Goal: Task Accomplishment & Management: Manage account settings

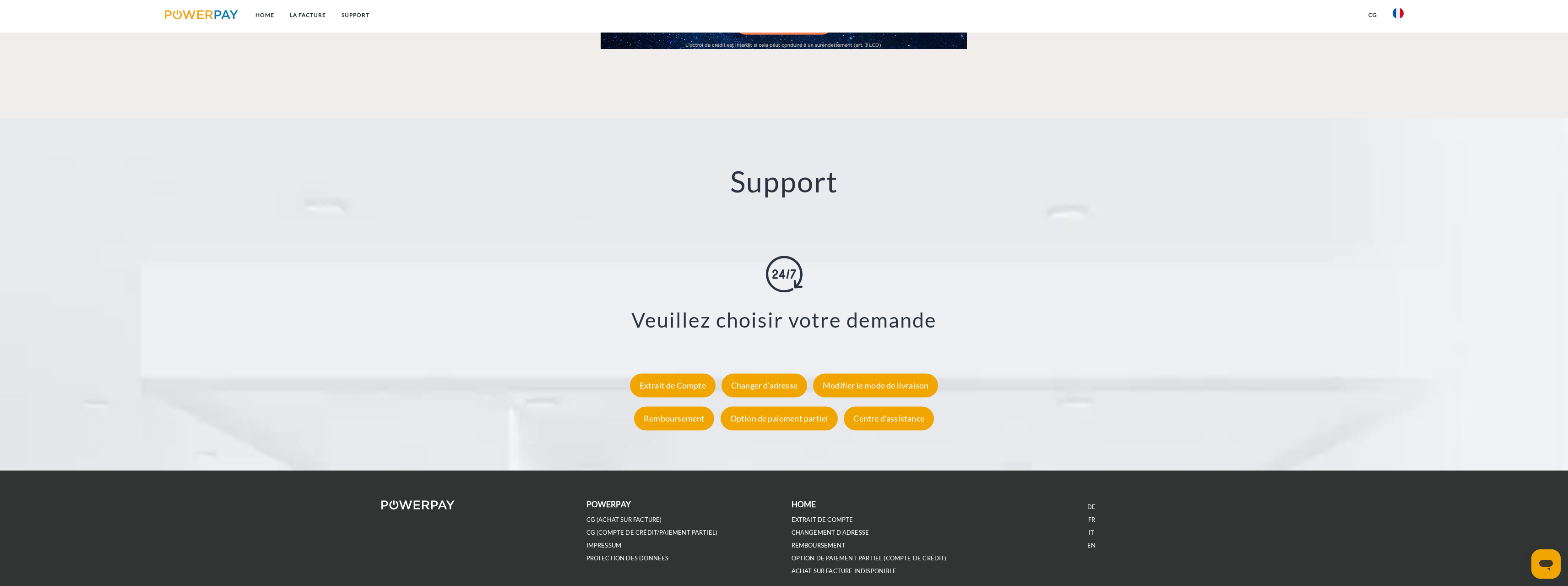
scroll to position [1600, 0]
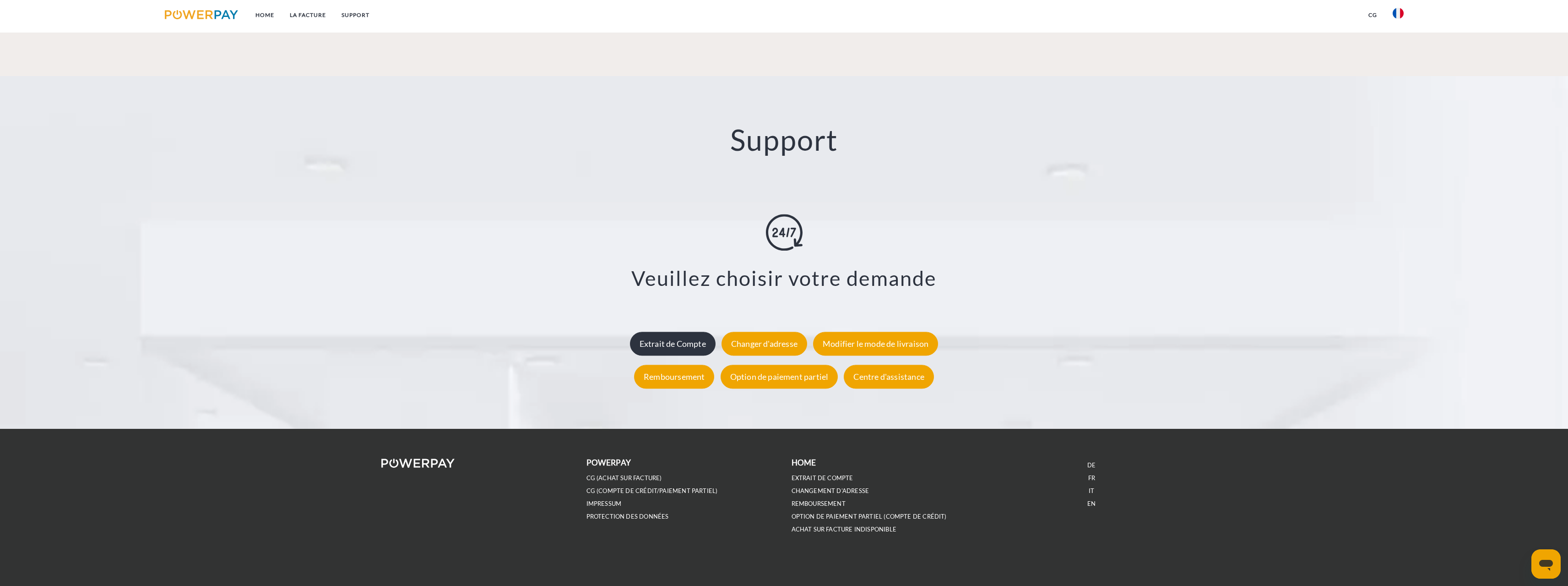
click at [686, 341] on div "Extrait de Compte" at bounding box center [672, 343] width 85 height 24
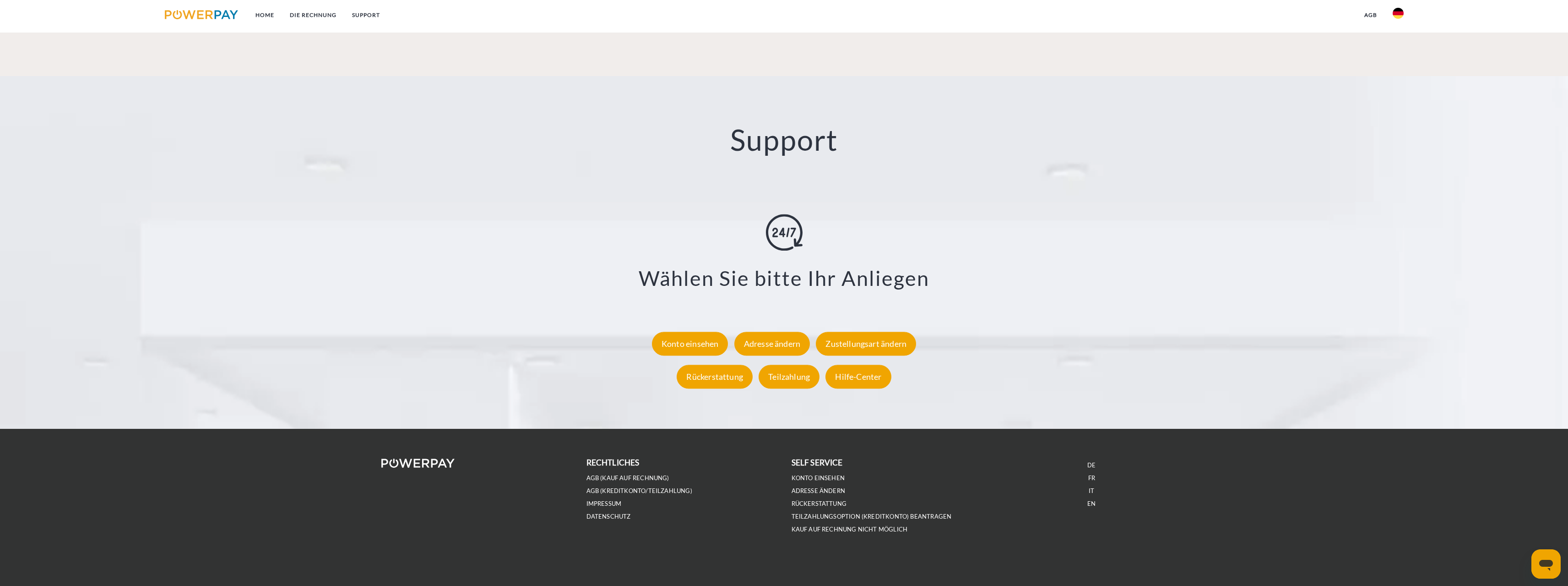
scroll to position [1417, 0]
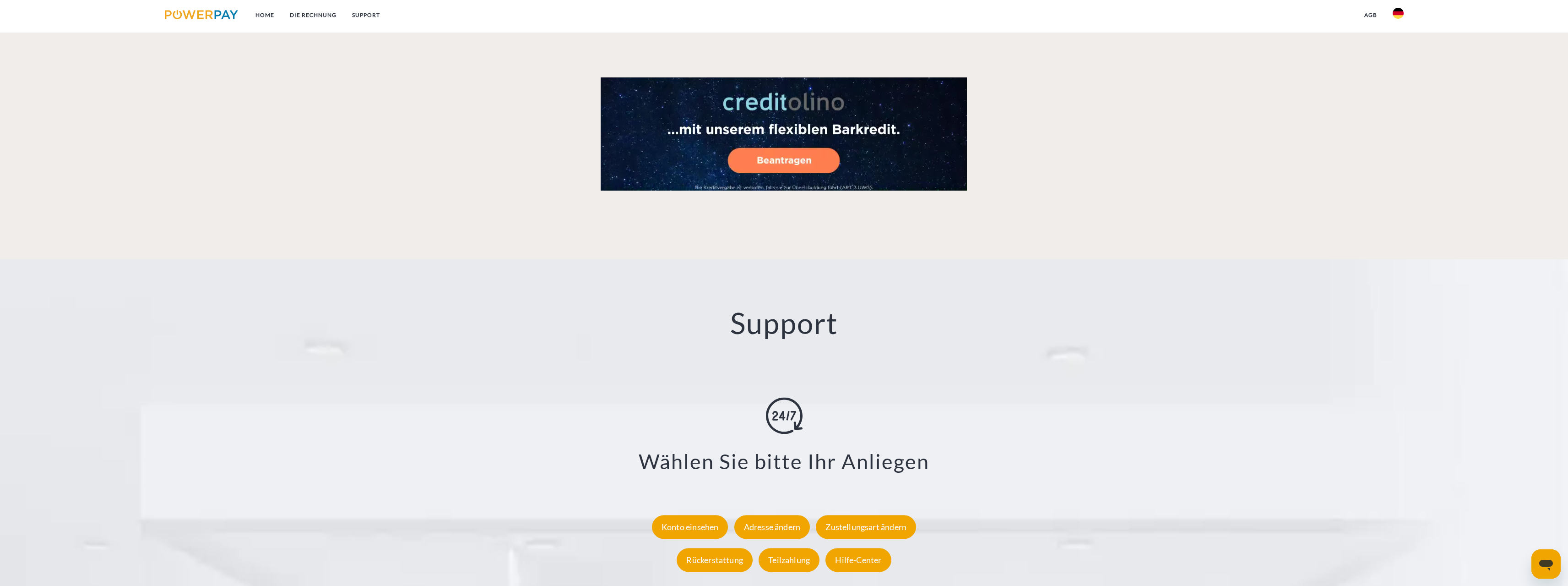
click at [1401, 14] on img at bounding box center [1398, 13] width 11 height 11
click at [1399, 41] on img at bounding box center [1398, 43] width 11 height 11
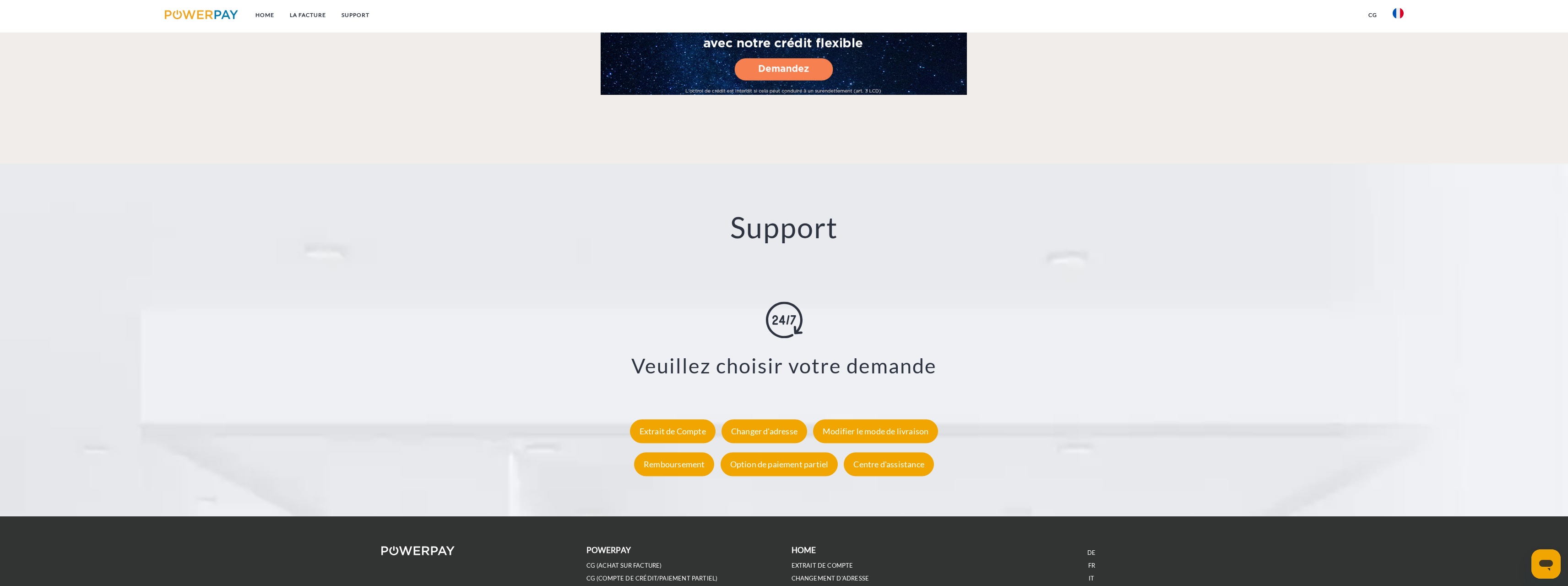
scroll to position [1600, 0]
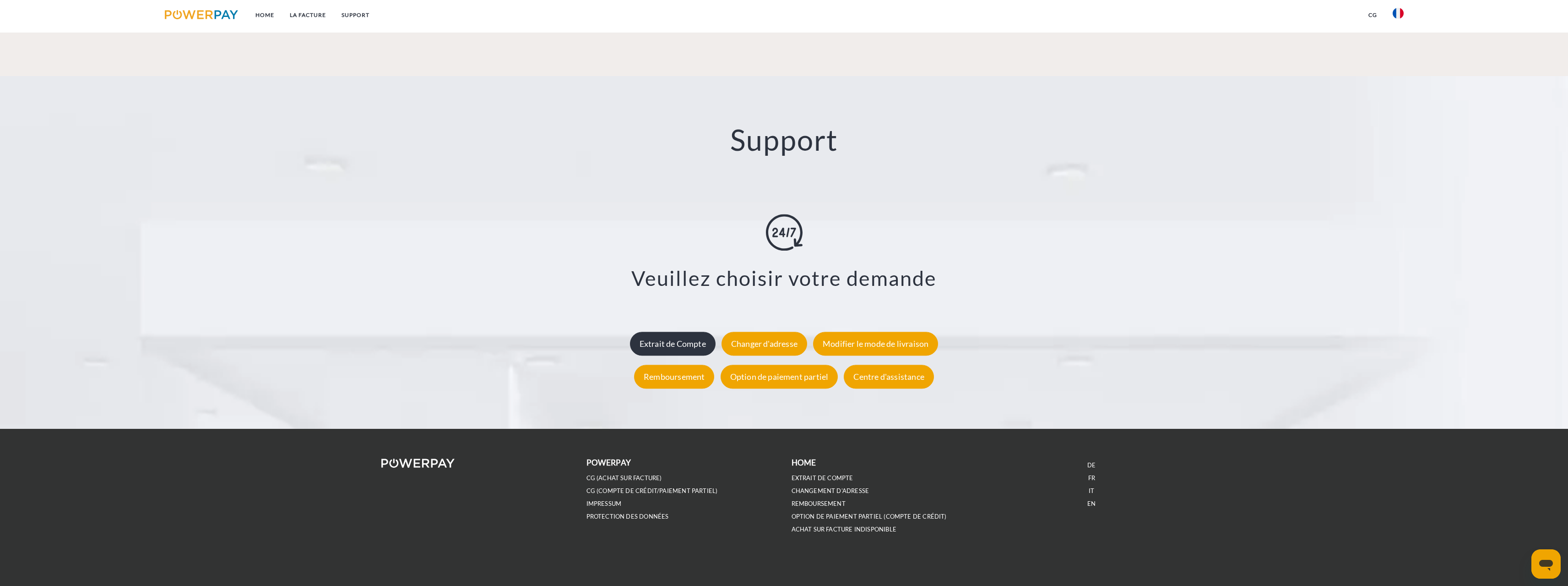
click at [698, 339] on div "Extrait de Compte" at bounding box center [672, 343] width 85 height 24
